Goal: Find contact information: Find contact information

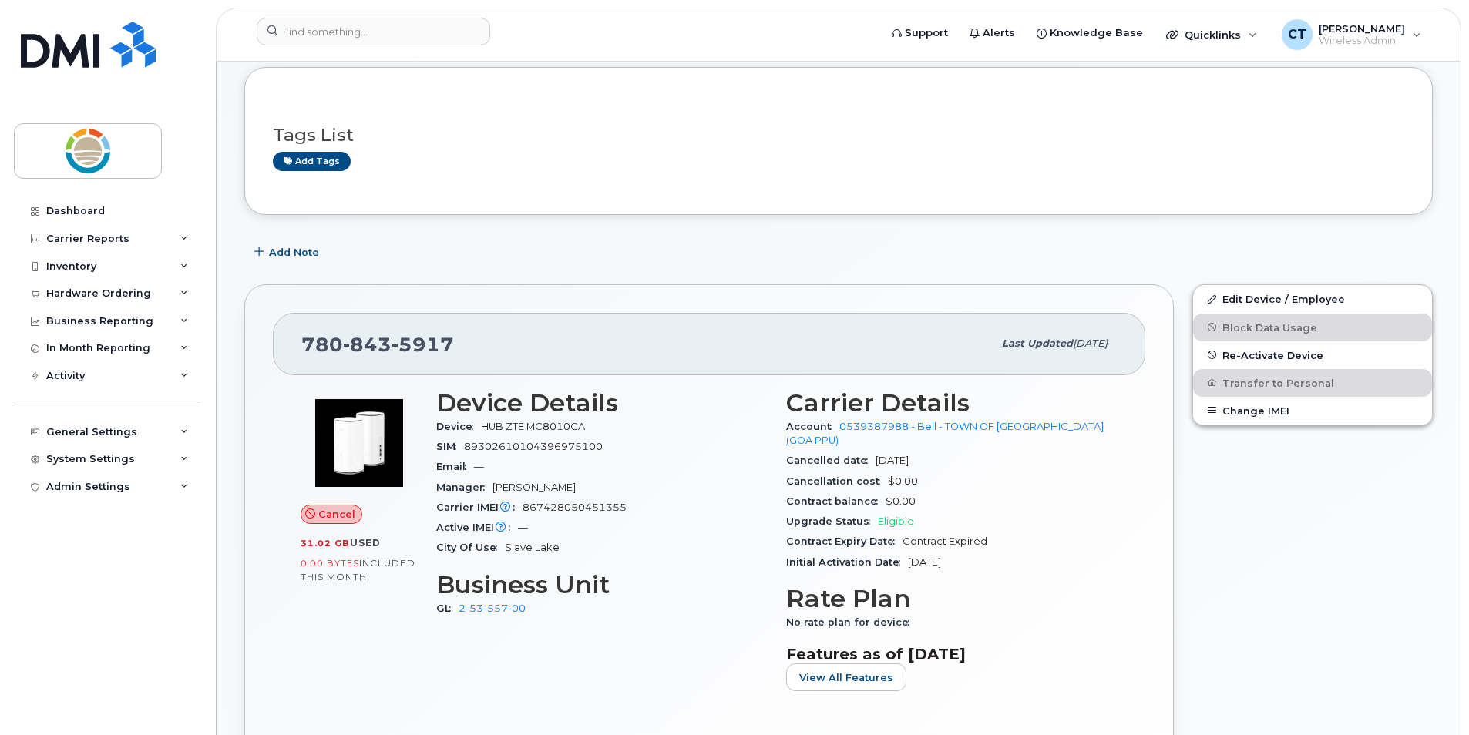
scroll to position [154, 0]
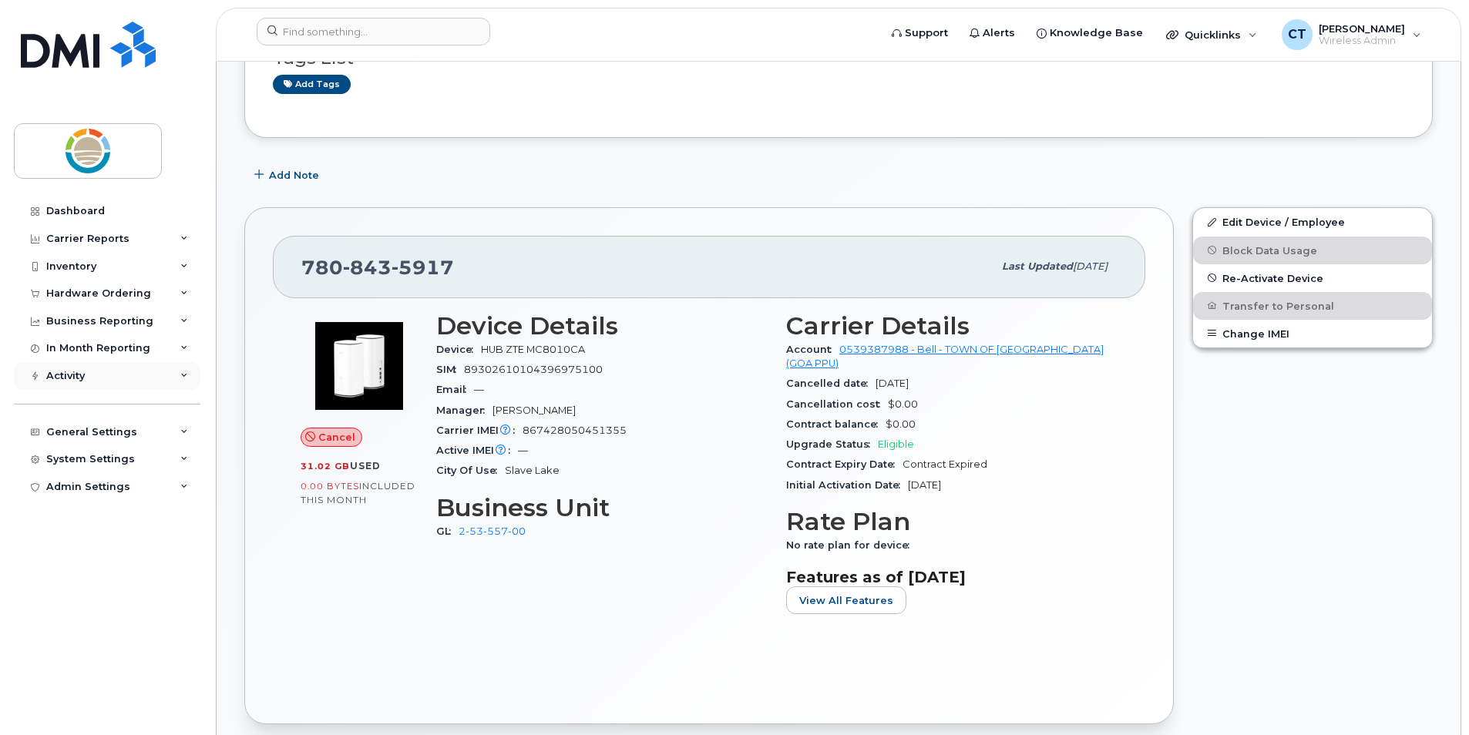
click at [180, 381] on div "Activity" at bounding box center [107, 376] width 187 height 28
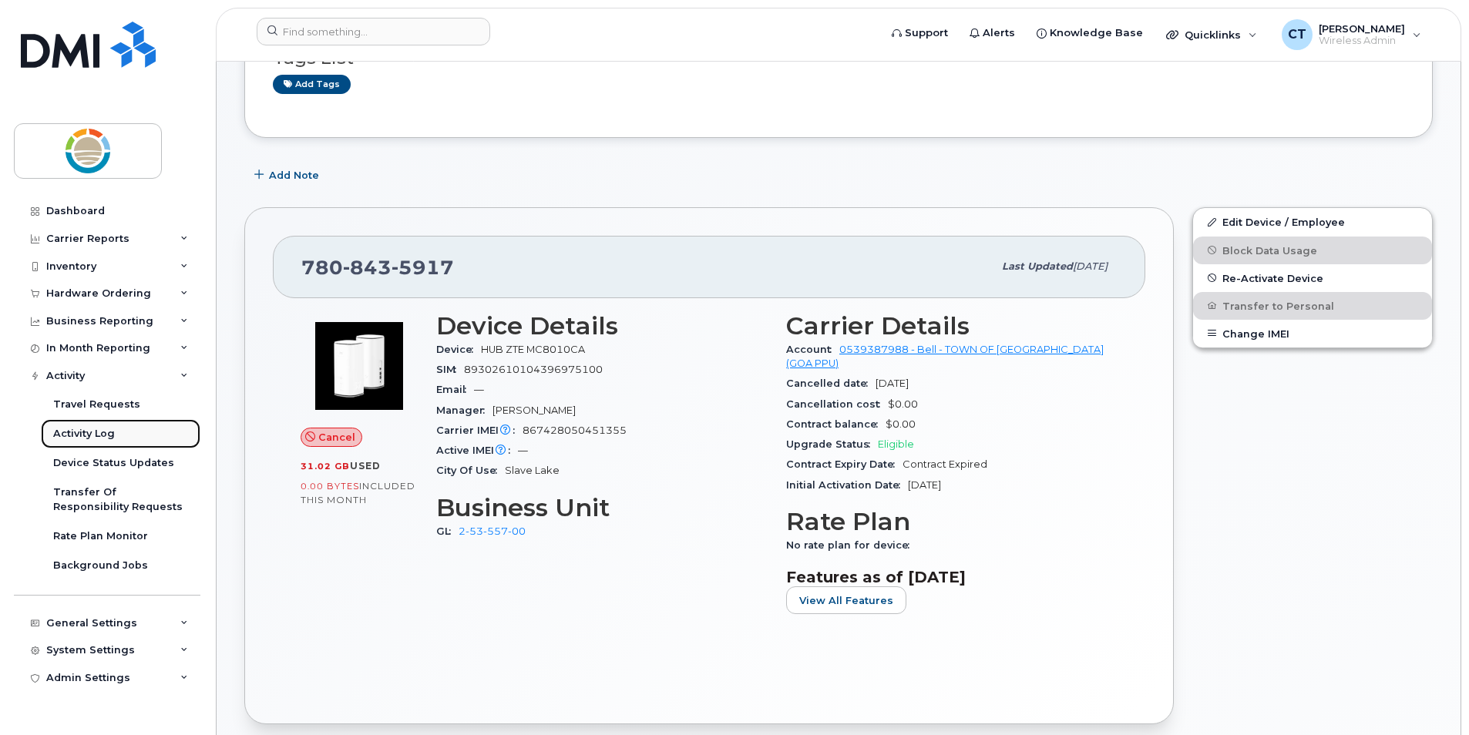
click at [107, 435] on div "Activity Log" at bounding box center [84, 434] width 62 height 14
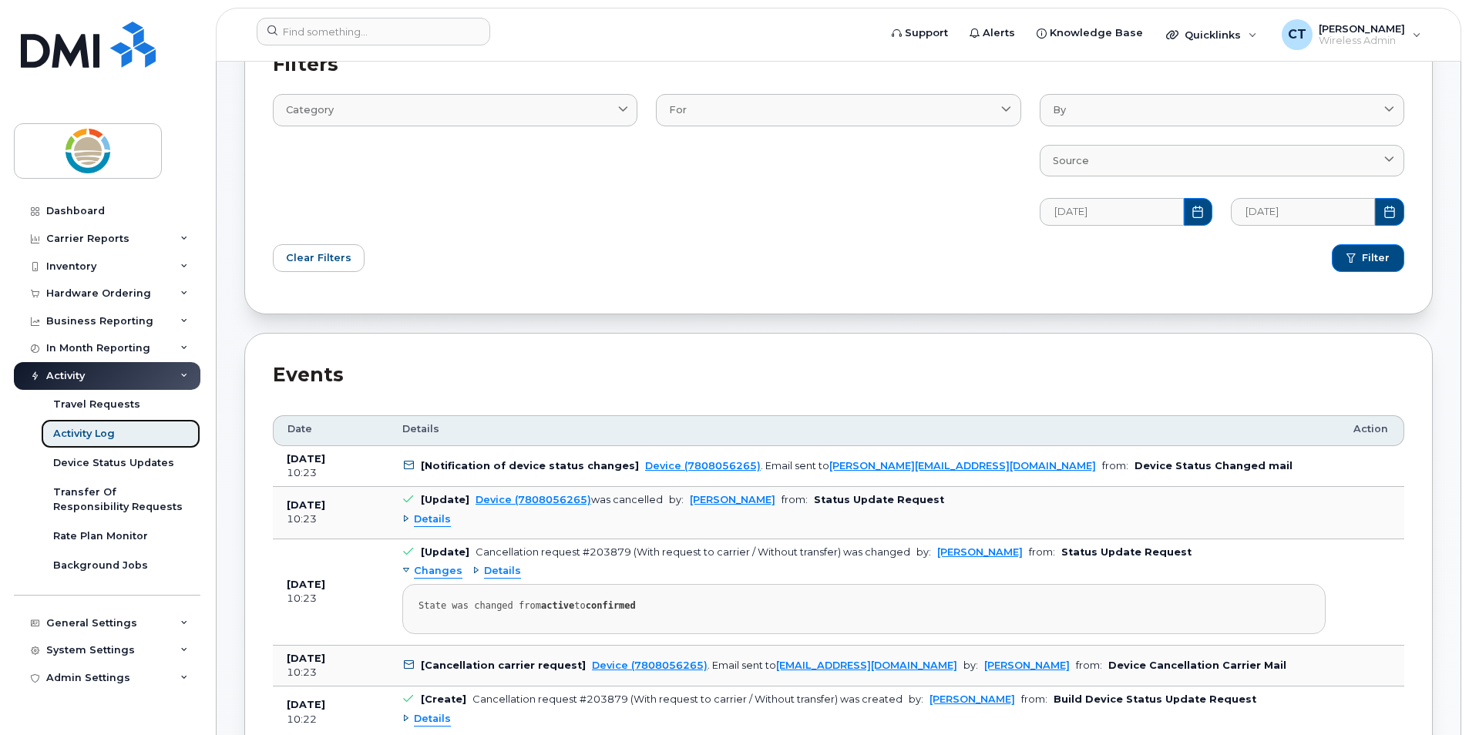
scroll to position [154, 0]
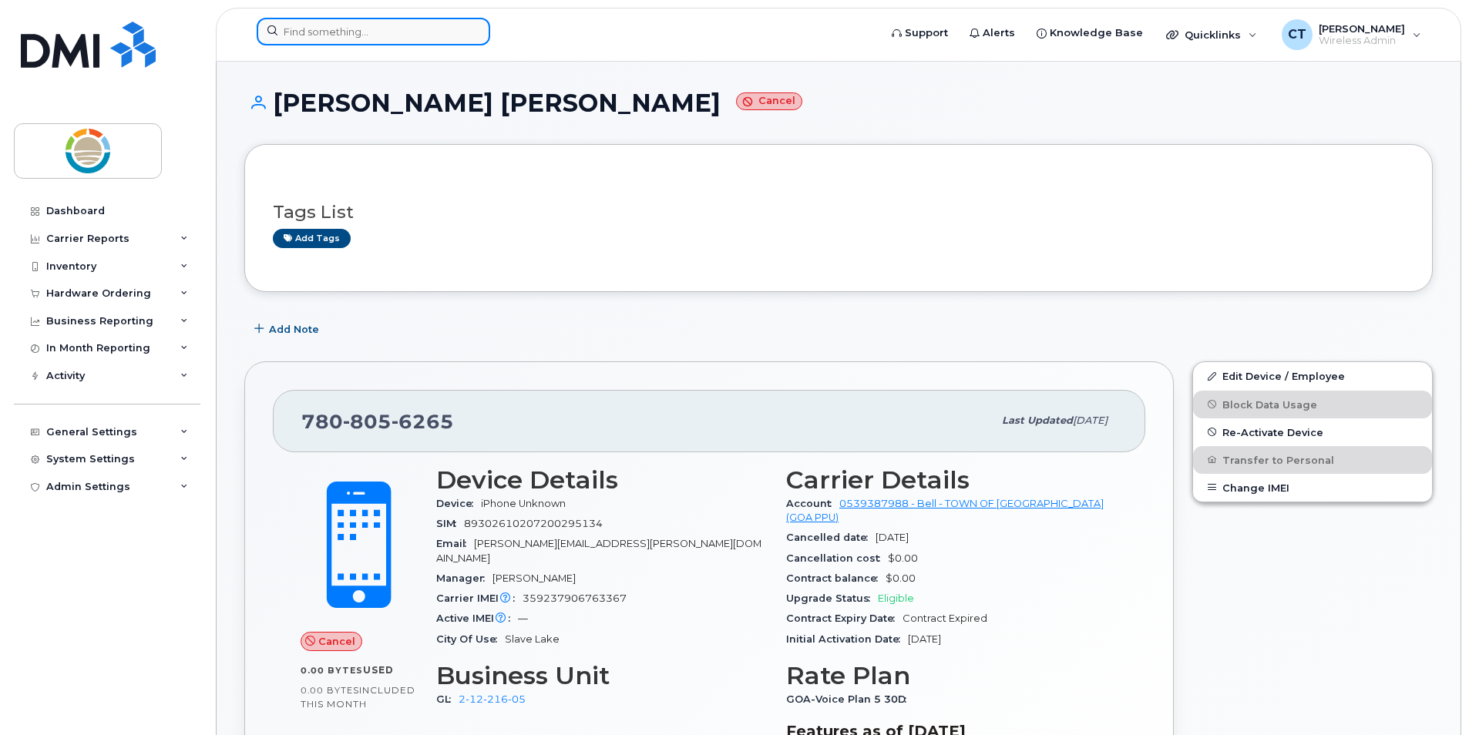
click at [419, 31] on input at bounding box center [374, 32] width 234 height 28
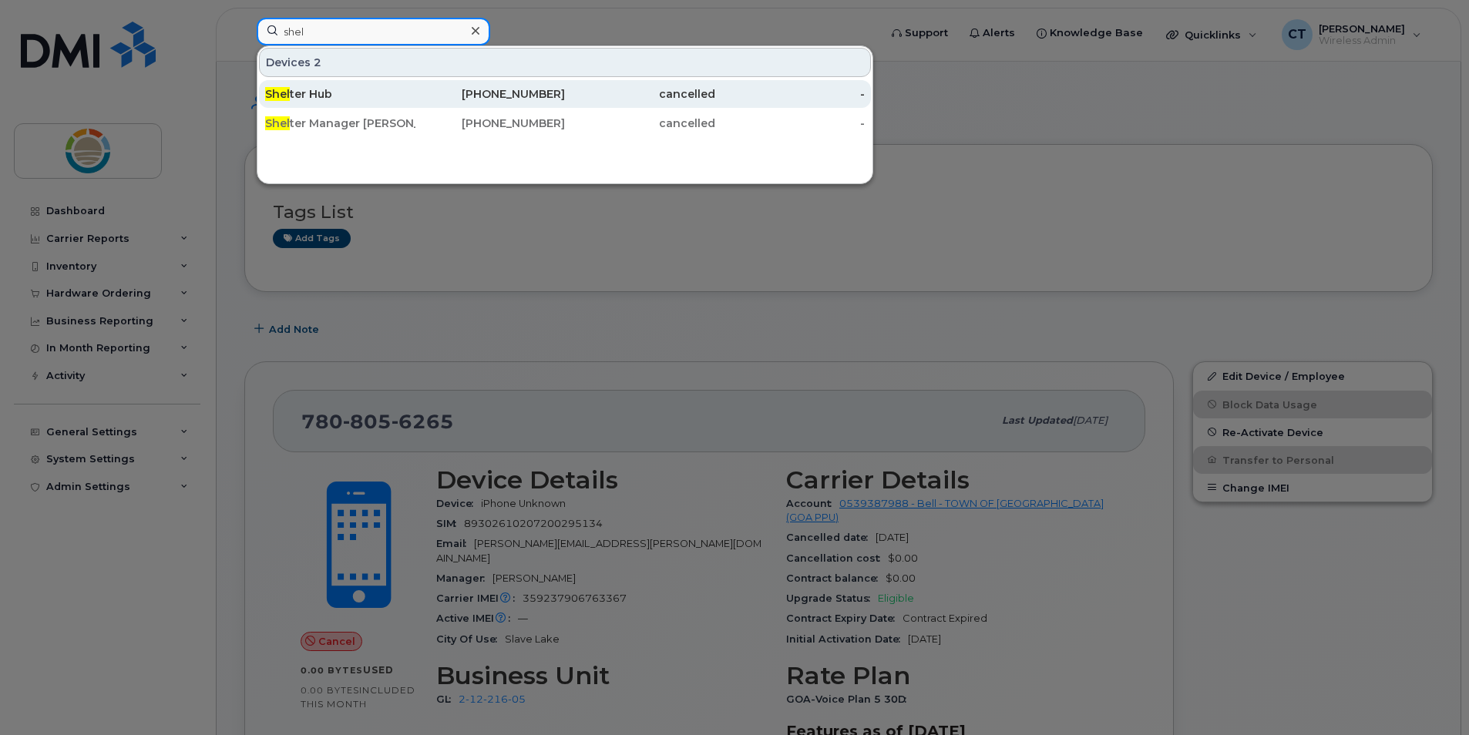
type input "shel"
click at [415, 86] on div "Shel ter Hub" at bounding box center [490, 94] width 150 height 28
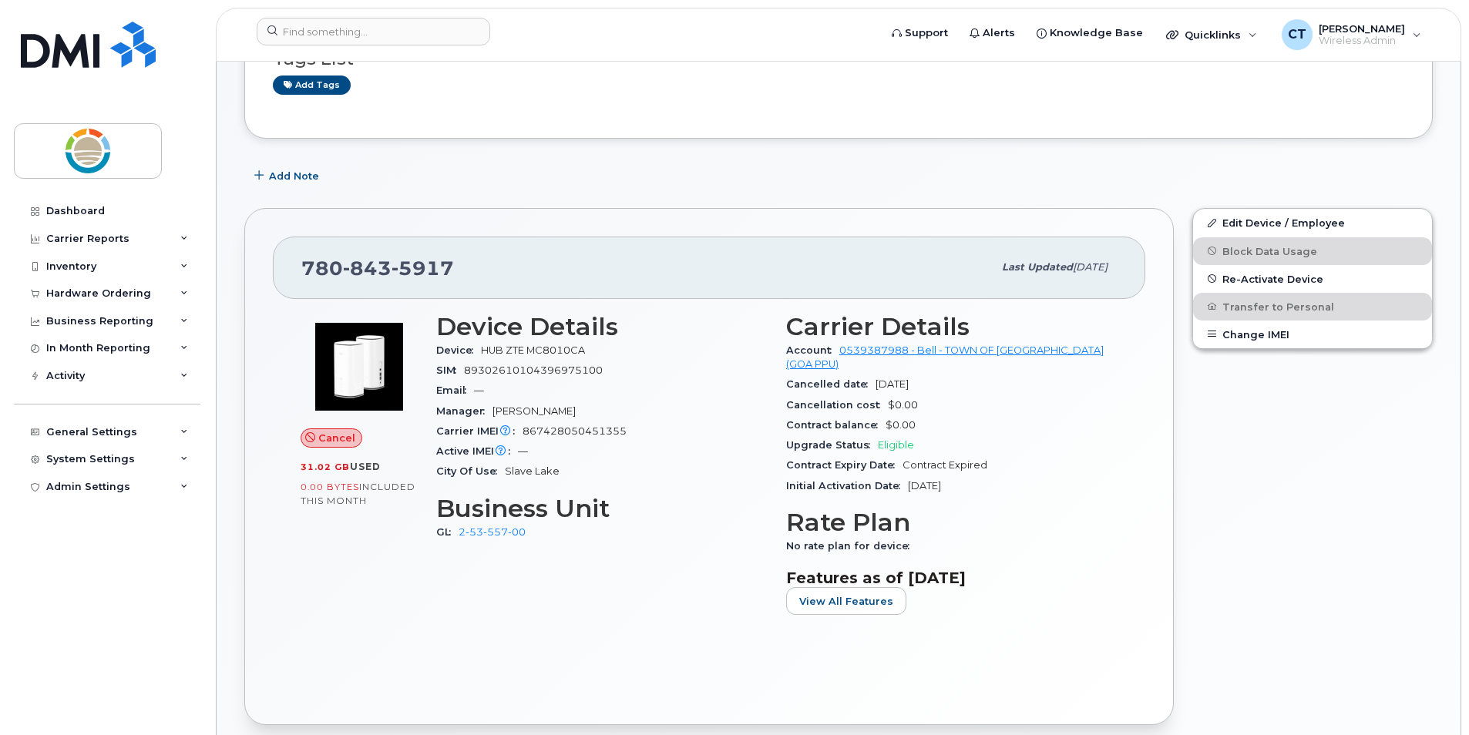
scroll to position [154, 0]
click at [186, 370] on div "Activity" at bounding box center [107, 376] width 187 height 28
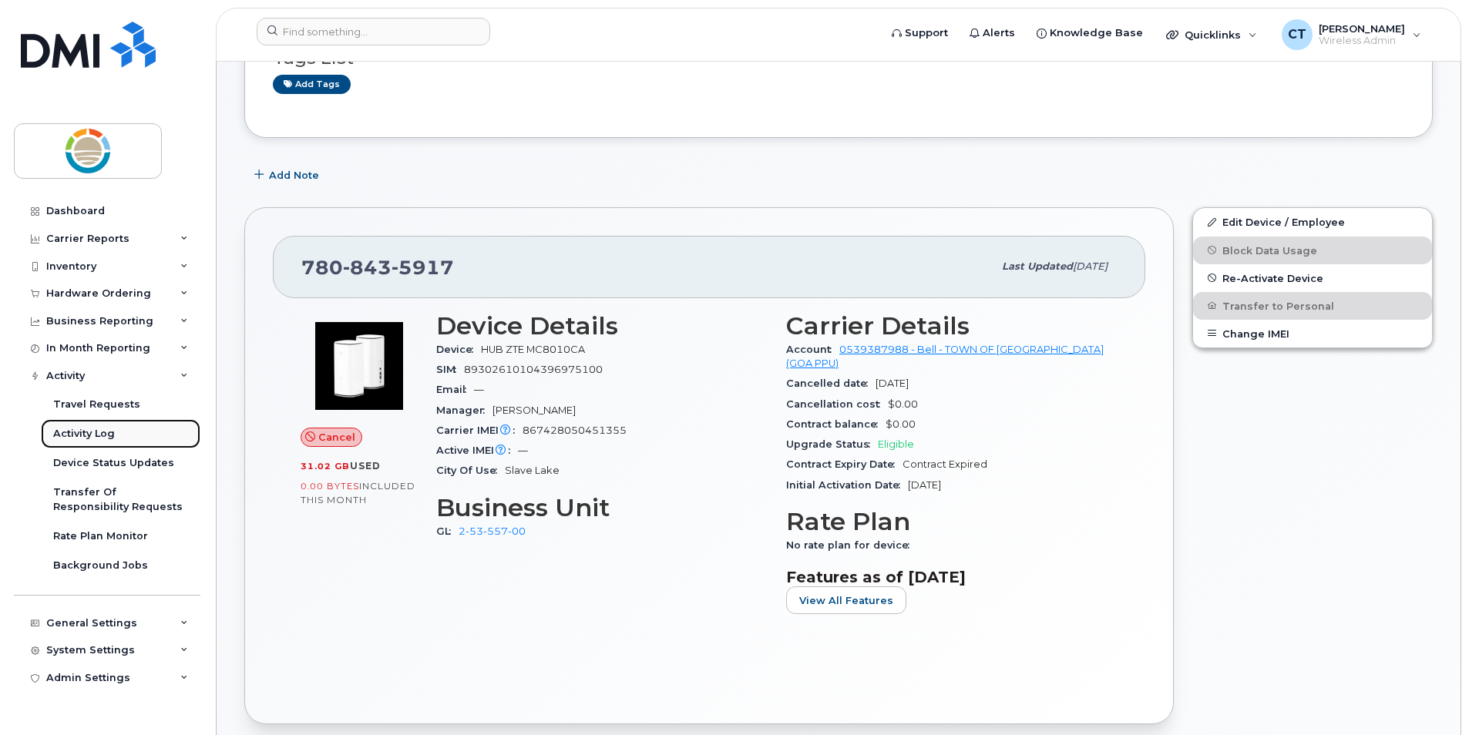
click at [113, 436] on div "Activity Log" at bounding box center [84, 434] width 62 height 14
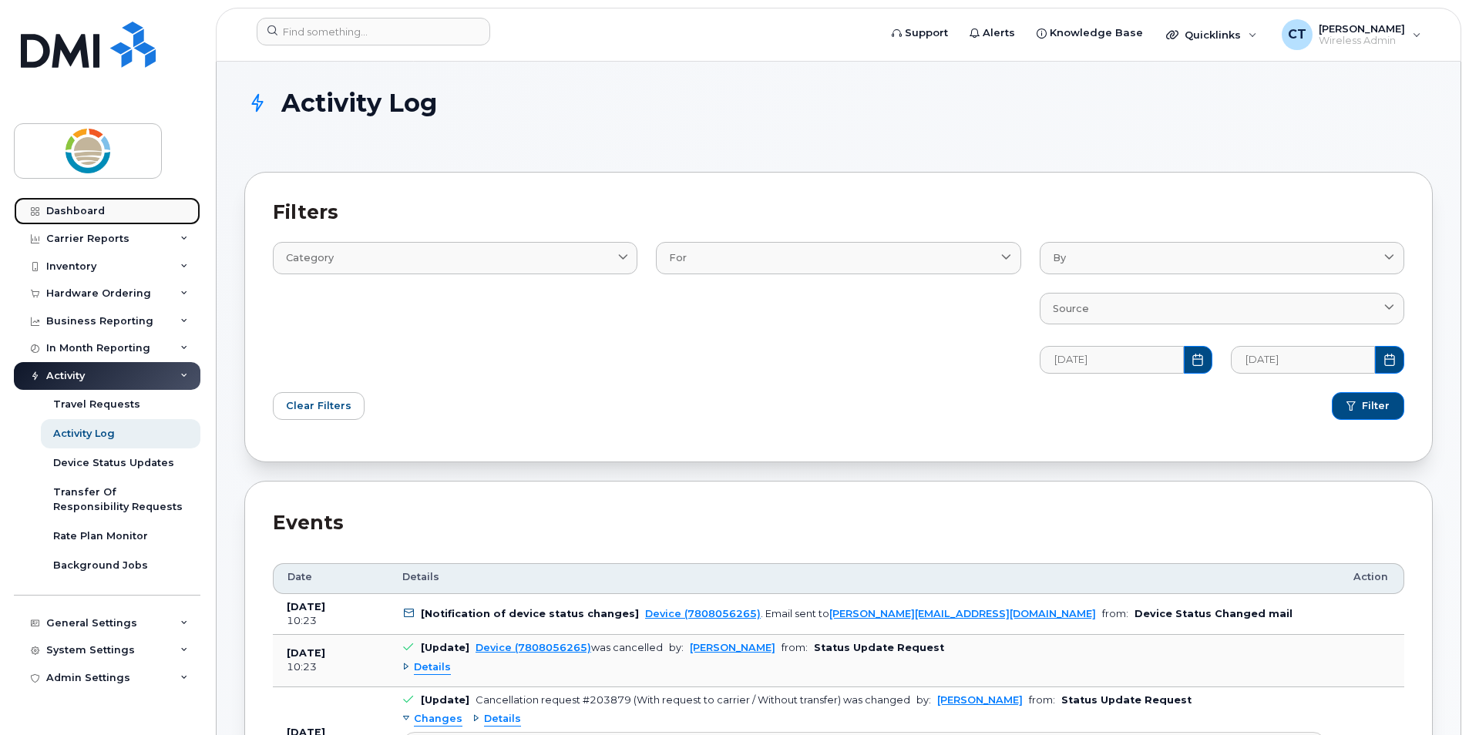
click at [101, 215] on div "Dashboard" at bounding box center [75, 211] width 59 height 12
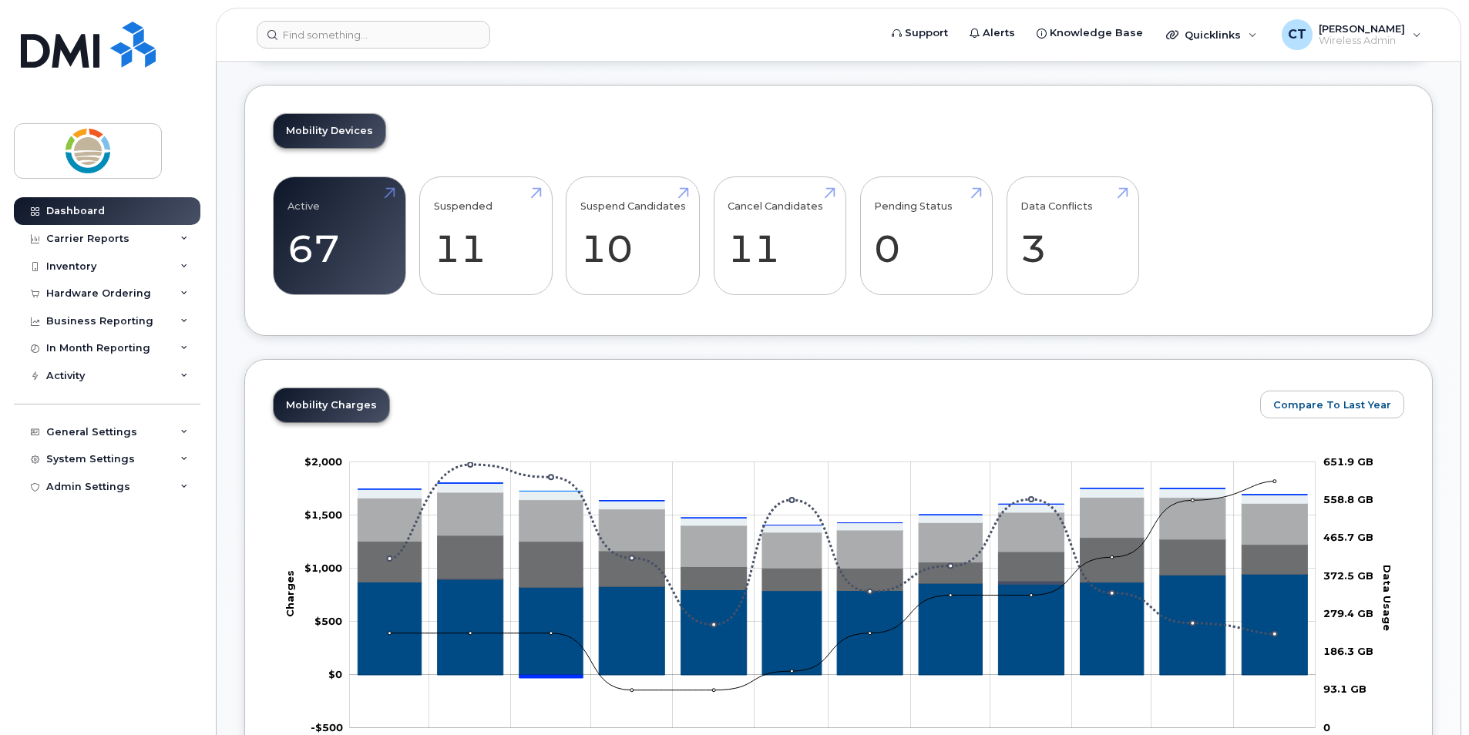
scroll to position [231, 0]
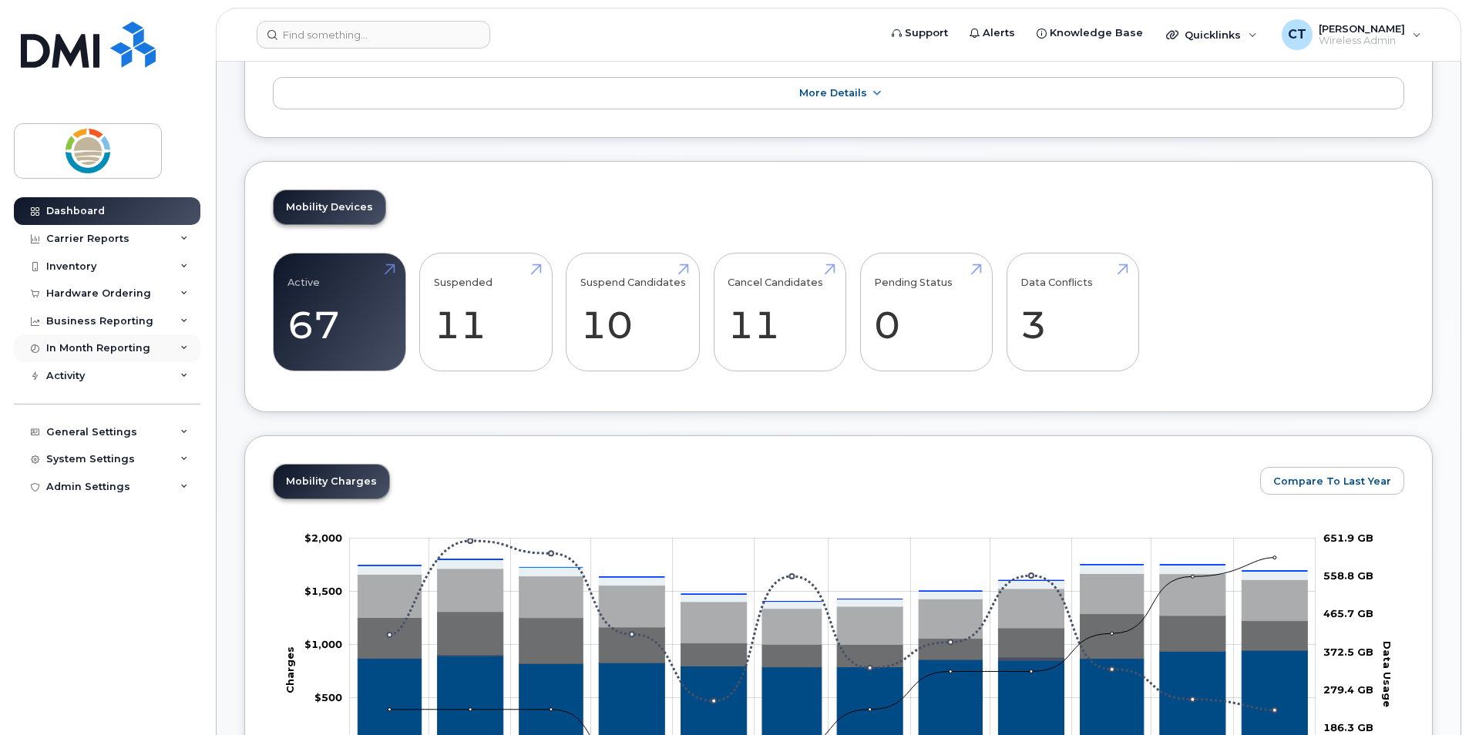
click at [178, 344] on div "In Month Reporting" at bounding box center [107, 349] width 187 height 28
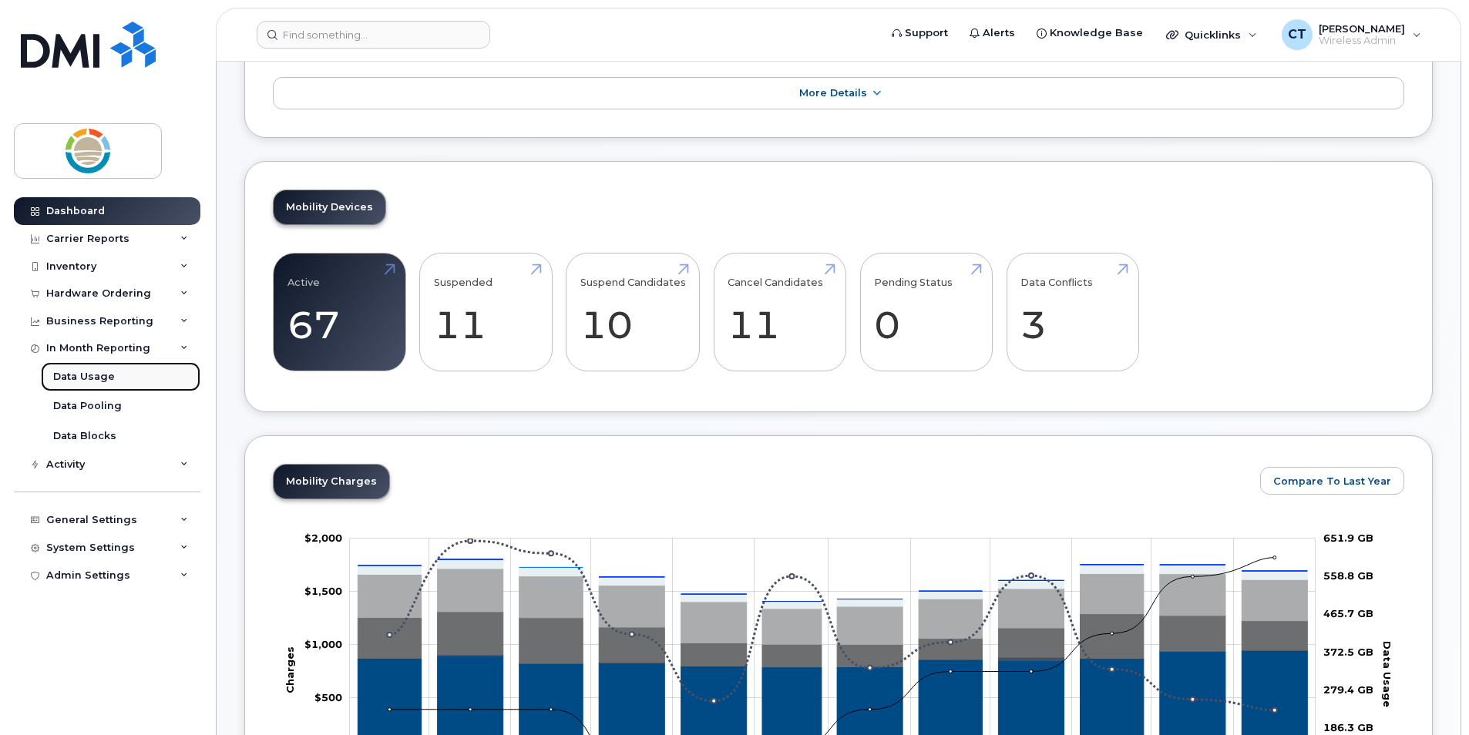
click at [99, 375] on div "Data Usage" at bounding box center [84, 377] width 62 height 14
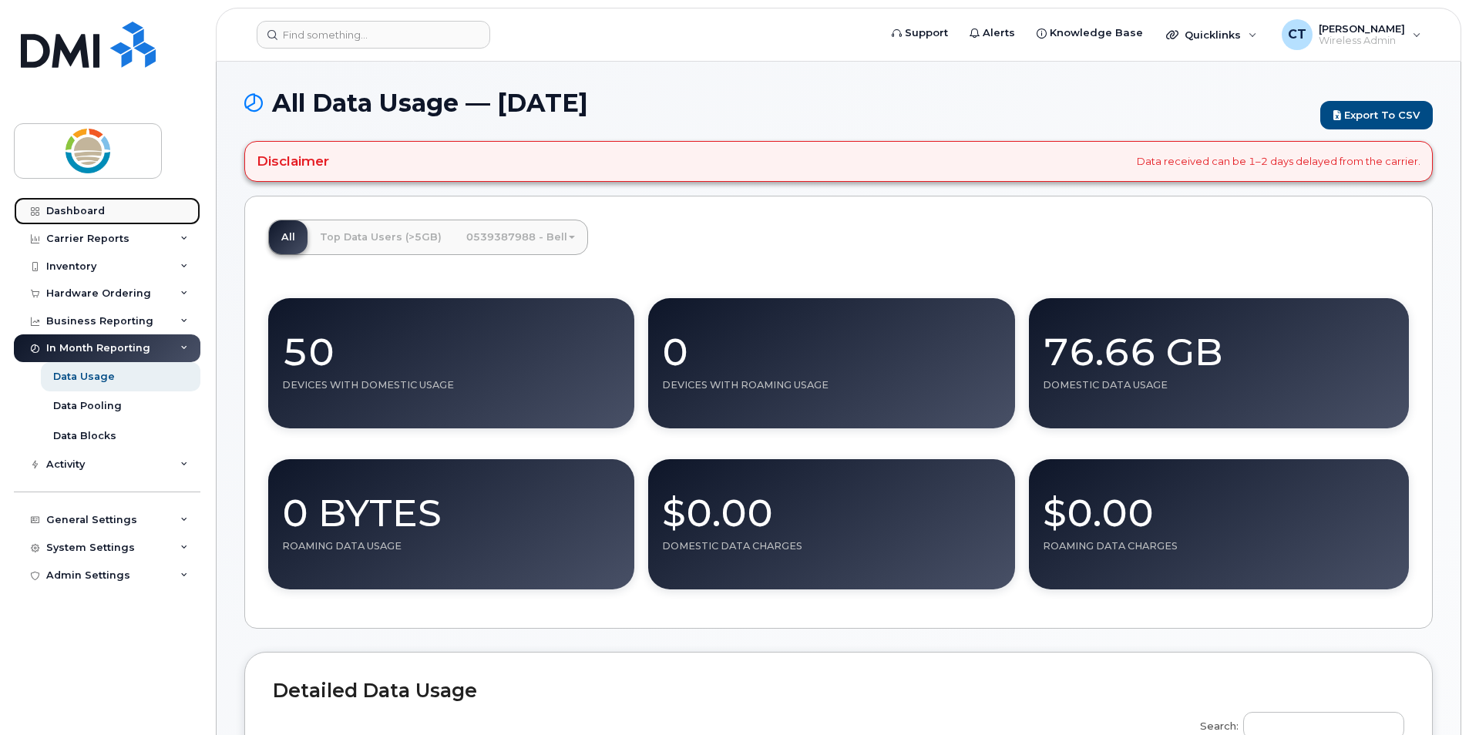
click at [83, 209] on div "Dashboard" at bounding box center [75, 211] width 59 height 12
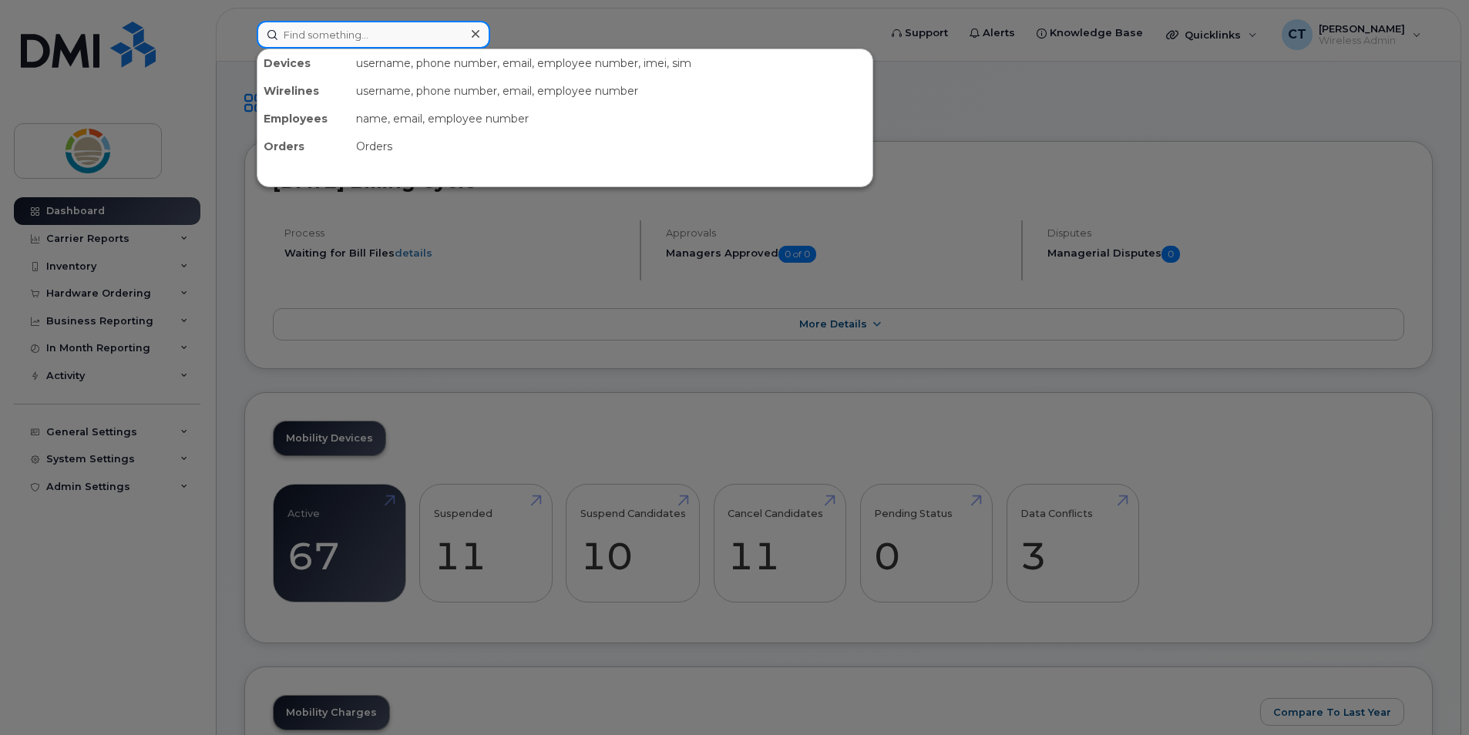
click at [379, 39] on input at bounding box center [374, 35] width 234 height 28
click at [368, 45] on input at bounding box center [374, 35] width 234 height 28
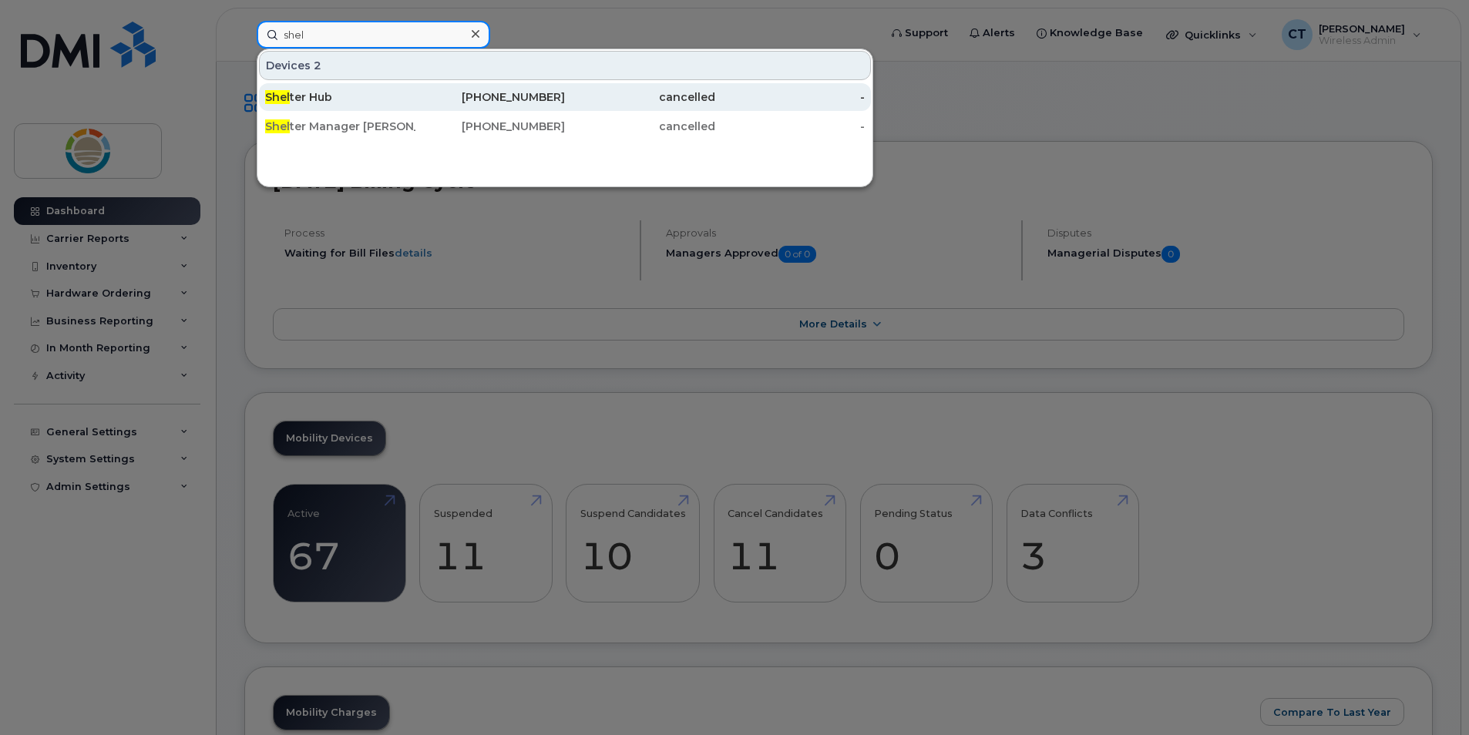
type input "shel"
click at [314, 101] on div "Shel ter Hub" at bounding box center [340, 96] width 150 height 15
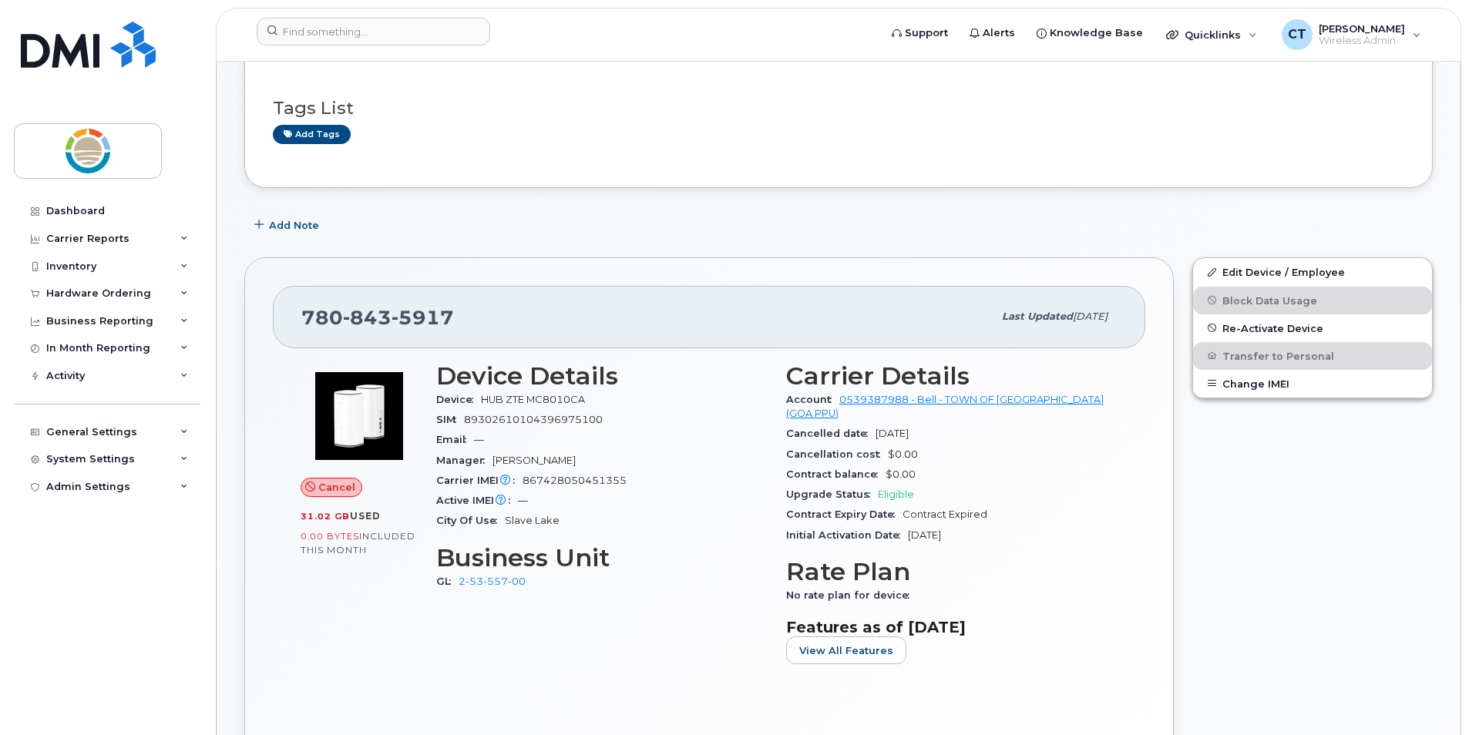
scroll to position [77, 0]
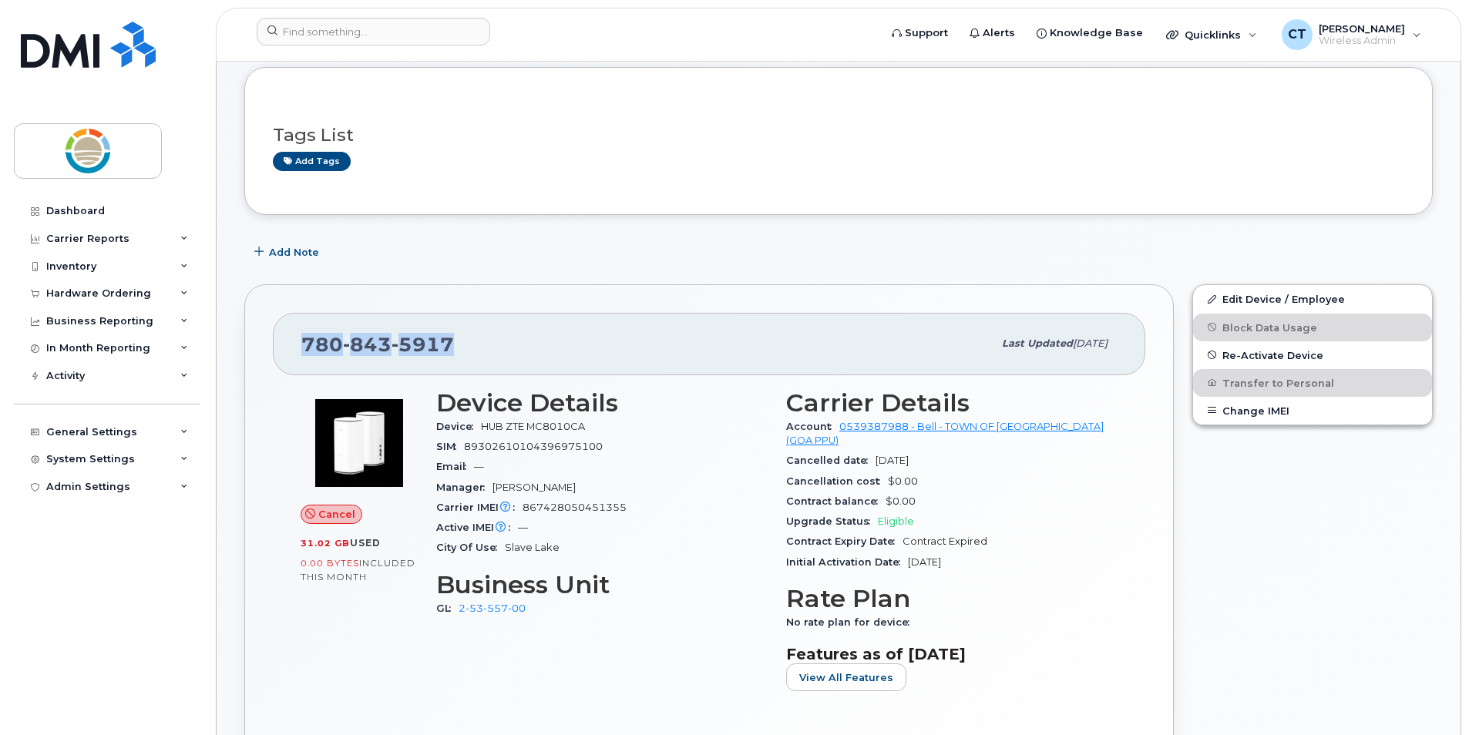
drag, startPoint x: 456, startPoint y: 348, endPoint x: 300, endPoint y: 340, distance: 156.7
click at [300, 340] on div "[PHONE_NUMBER] Last updated [DATE]" at bounding box center [709, 344] width 873 height 62
copy span "[PHONE_NUMBER]"
